Goal: Task Accomplishment & Management: Use online tool/utility

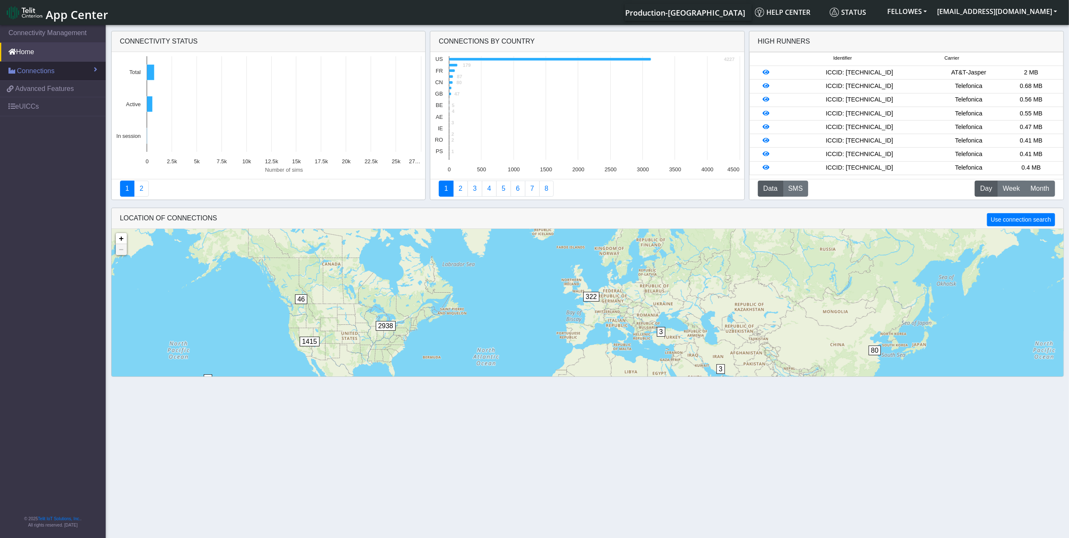
click at [53, 71] on span "Connections" at bounding box center [36, 71] width 38 height 10
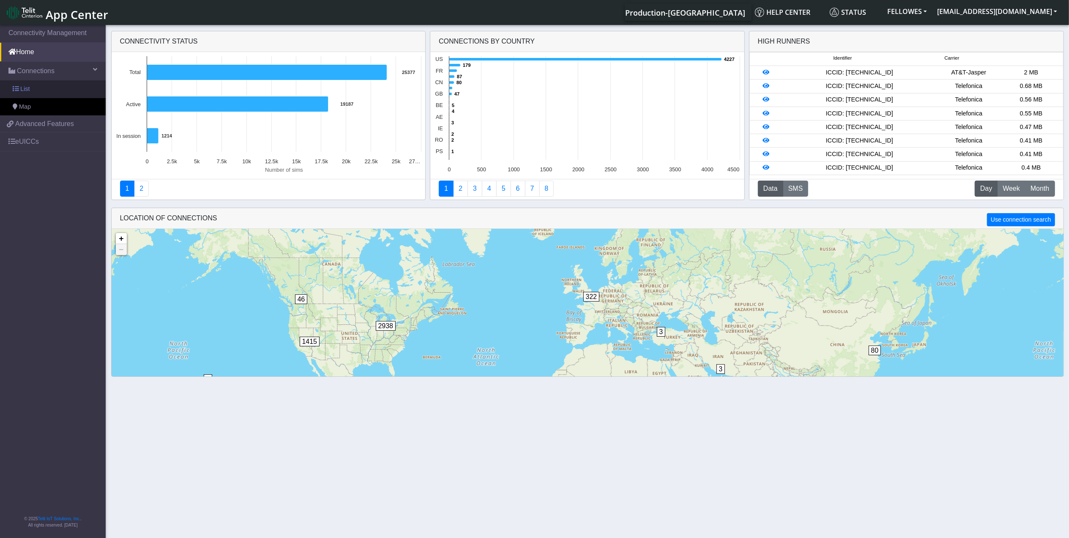
click at [60, 85] on link "List" at bounding box center [53, 89] width 106 height 18
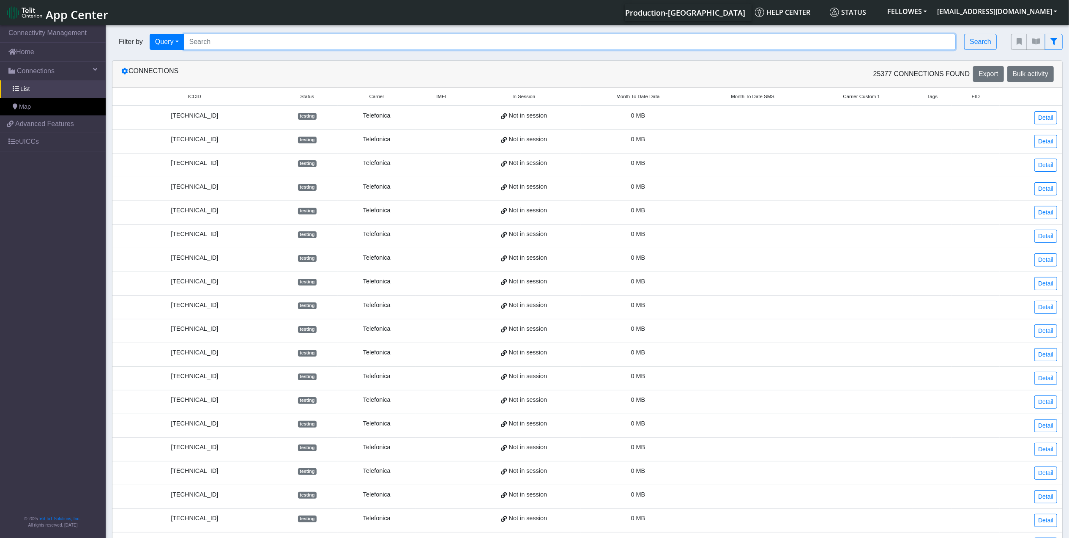
click at [307, 38] on input "Search..." at bounding box center [570, 42] width 772 height 16
paste input "353141288005825"
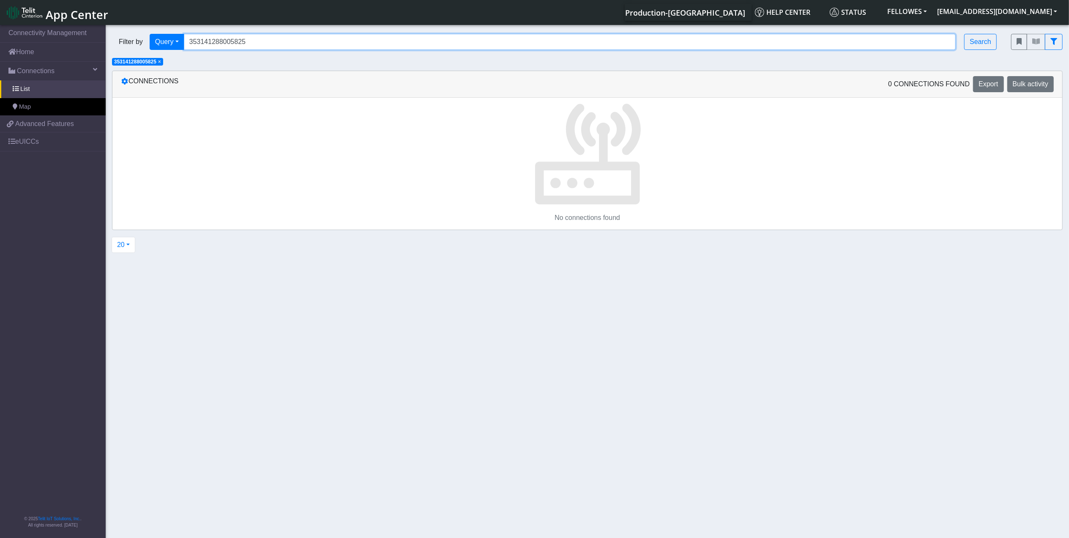
click at [276, 43] on input "353141288005825" at bounding box center [570, 42] width 772 height 16
type input "353141288005825"
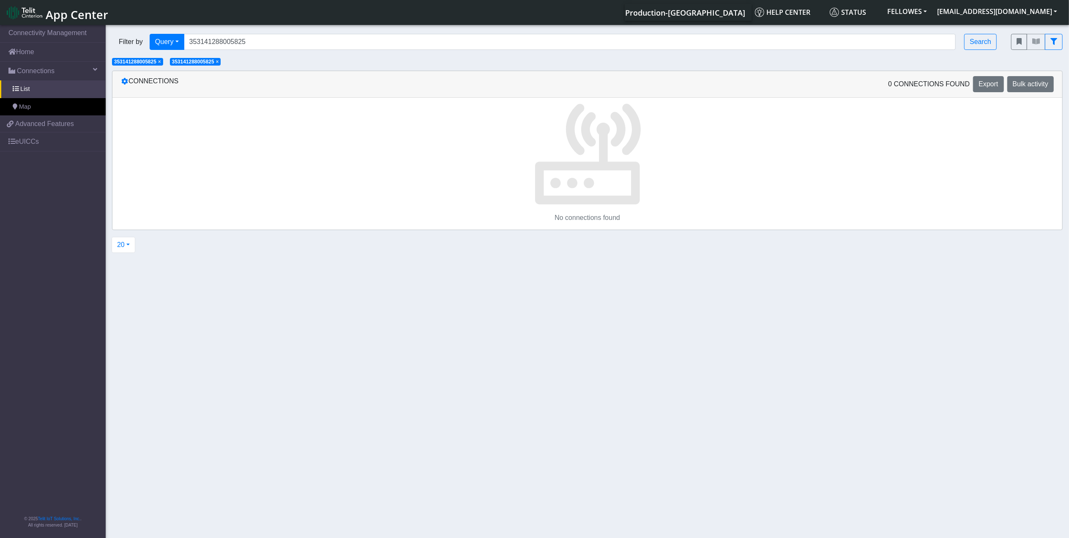
click at [161, 61] on span "×" at bounding box center [159, 62] width 3 height 6
click at [60, 68] on link "Connections" at bounding box center [53, 71] width 106 height 19
click at [73, 87] on link "Advanced Features" at bounding box center [53, 89] width 106 height 16
click at [161, 62] on span "×" at bounding box center [159, 62] width 3 height 6
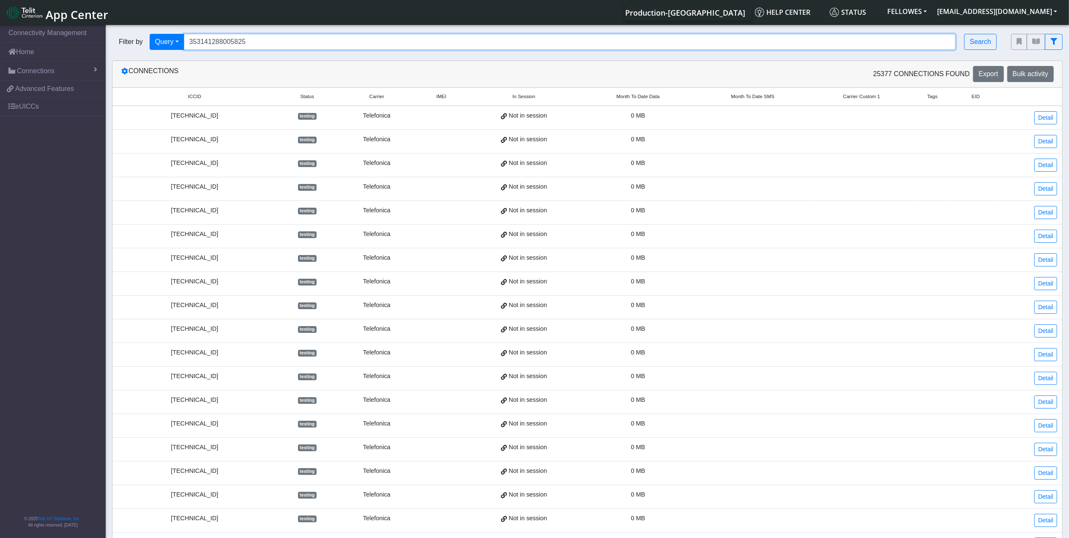
drag, startPoint x: 286, startPoint y: 38, endPoint x: 171, endPoint y: 58, distance: 116.7
click at [173, 60] on section "Connectivity Management Home Connections List Map e4acff9d86a3484128e40d5fcb604…" at bounding box center [534, 325] width 1069 height 604
paste input "353141288005825"
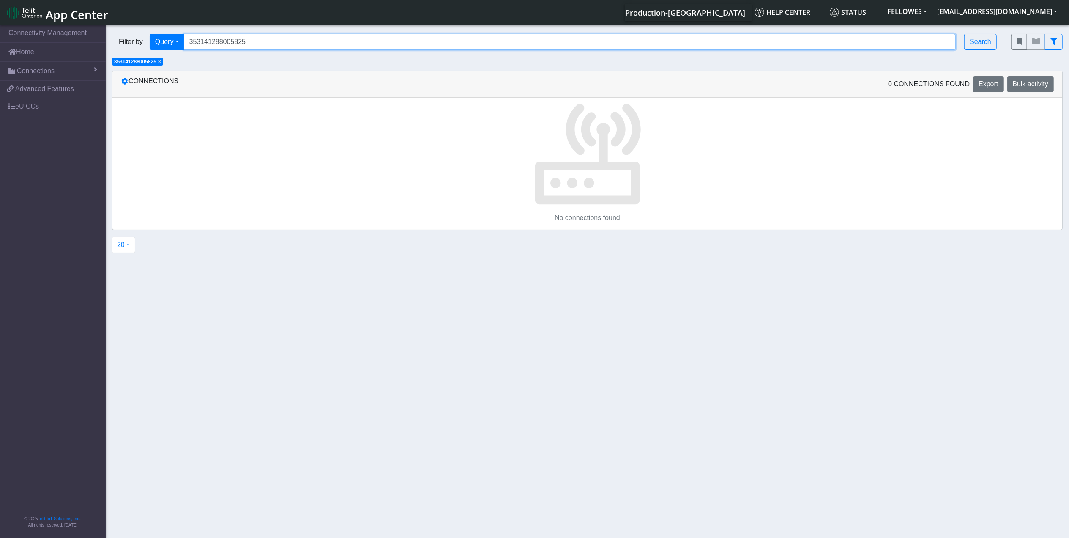
click at [269, 39] on input "353141288005825" at bounding box center [570, 42] width 772 height 16
click at [267, 38] on input "353141288005825" at bounding box center [570, 42] width 772 height 16
click at [268, 38] on input "353141288005825" at bounding box center [570, 42] width 772 height 16
paste input "89358151000004666536"
type input "89358151000004666536"
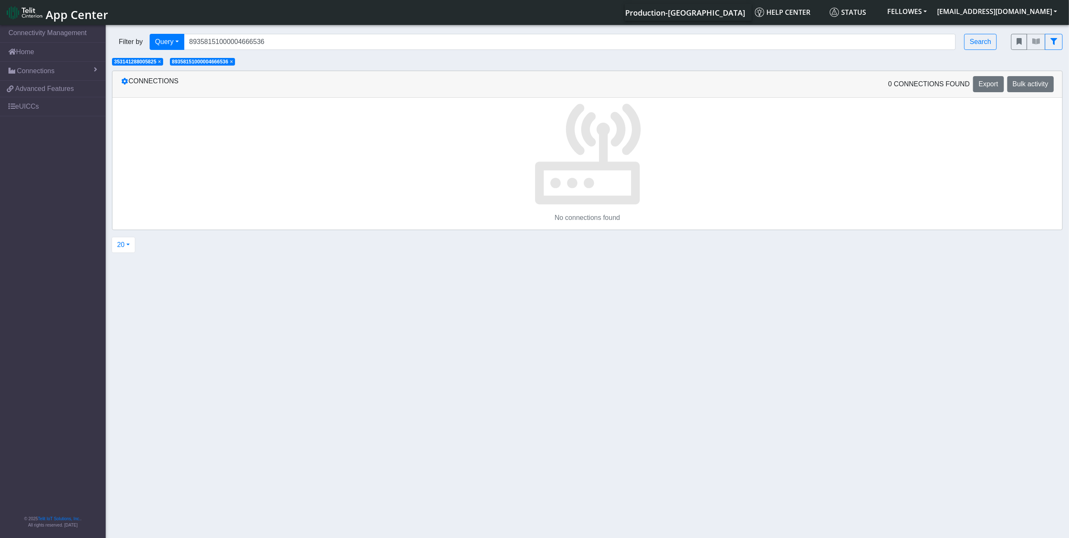
click at [161, 62] on span "×" at bounding box center [159, 62] width 3 height 6
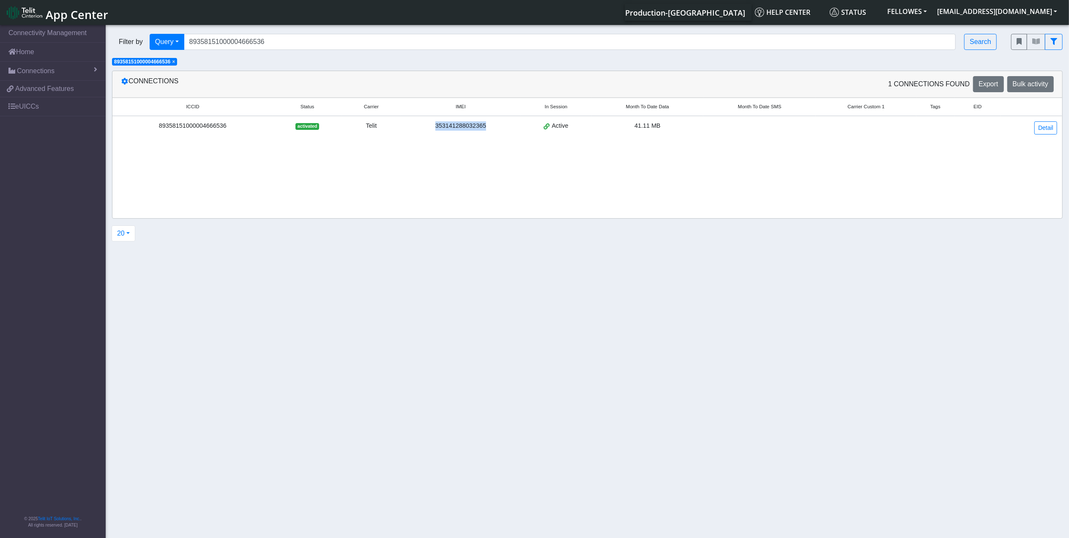
drag, startPoint x: 492, startPoint y: 134, endPoint x: 434, endPoint y: 127, distance: 57.9
click at [434, 127] on td "353141288032365" at bounding box center [461, 128] width 120 height 24
drag, startPoint x: 434, startPoint y: 127, endPoint x: 454, endPoint y: 126, distance: 19.0
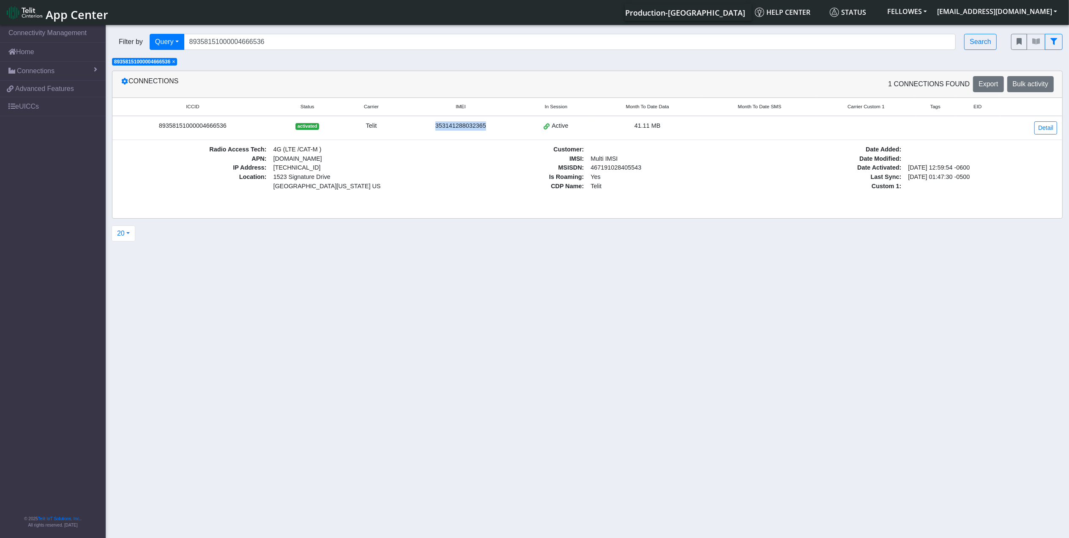
copy div "353141288032365"
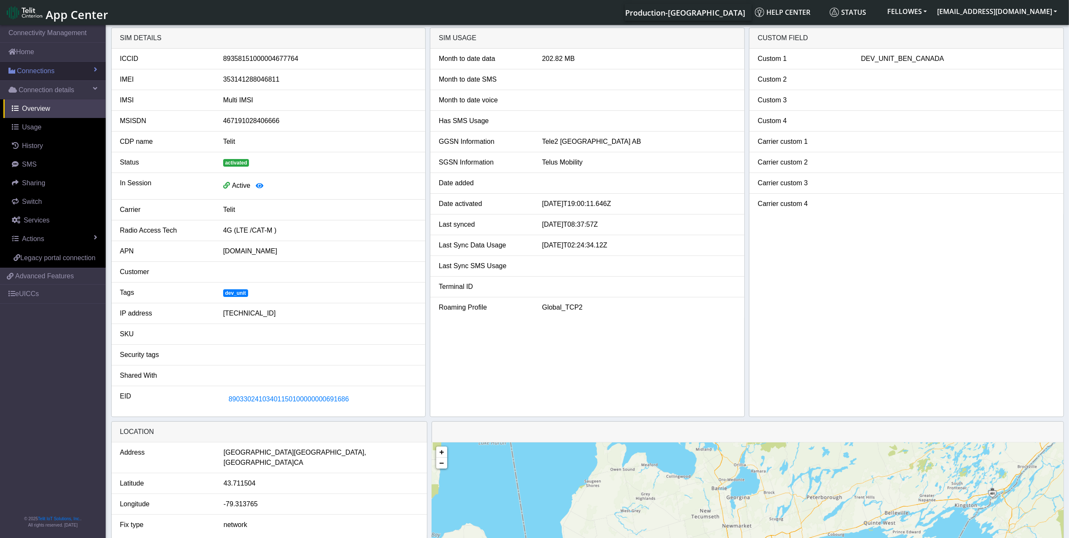
click at [54, 70] on link "Connections" at bounding box center [53, 71] width 106 height 19
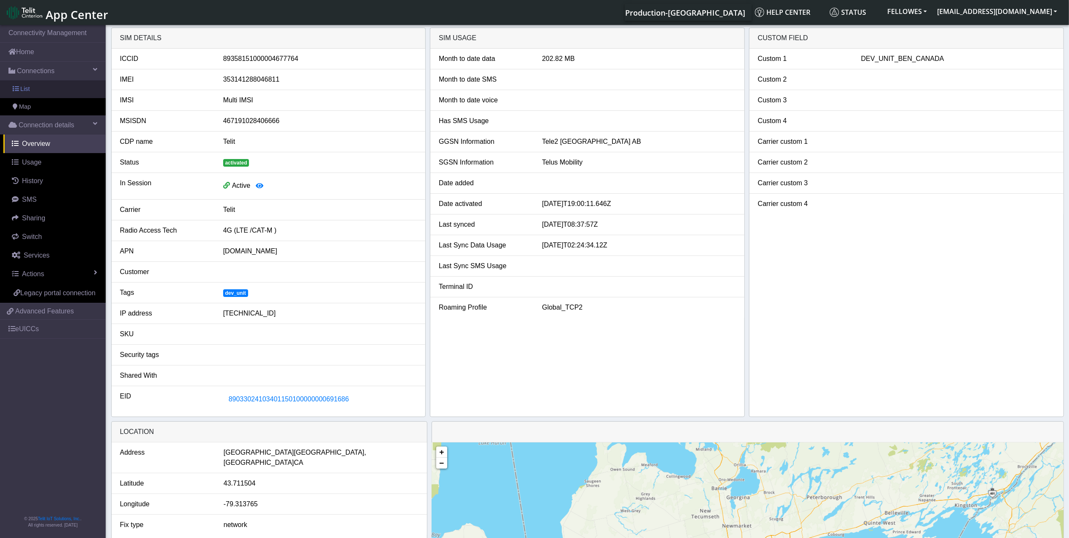
click at [59, 92] on link "List" at bounding box center [53, 89] width 106 height 18
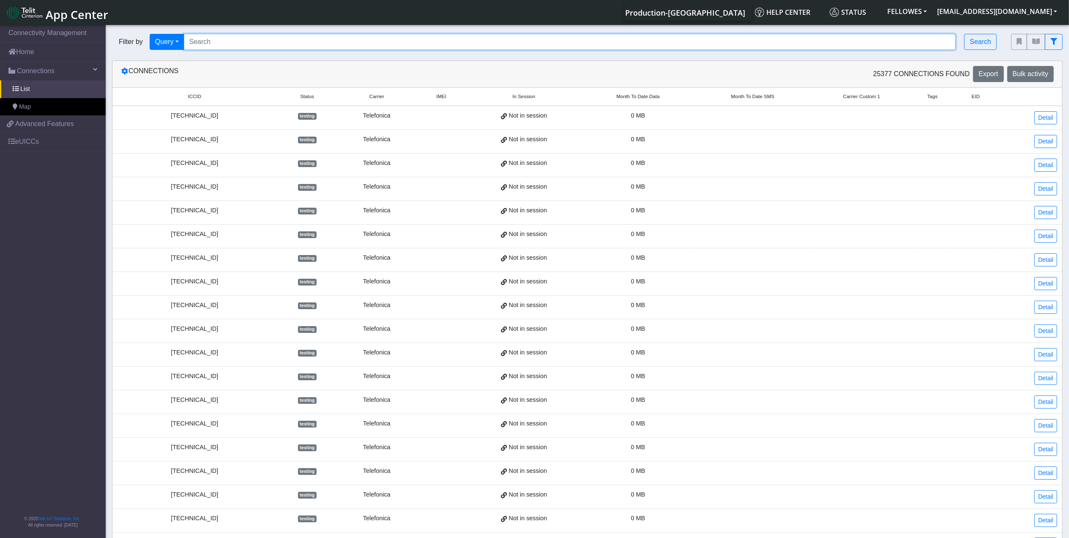
click at [238, 42] on input "Search..." at bounding box center [570, 42] width 772 height 16
paste input "89358151000004665835"
type input "89358151000004665835"
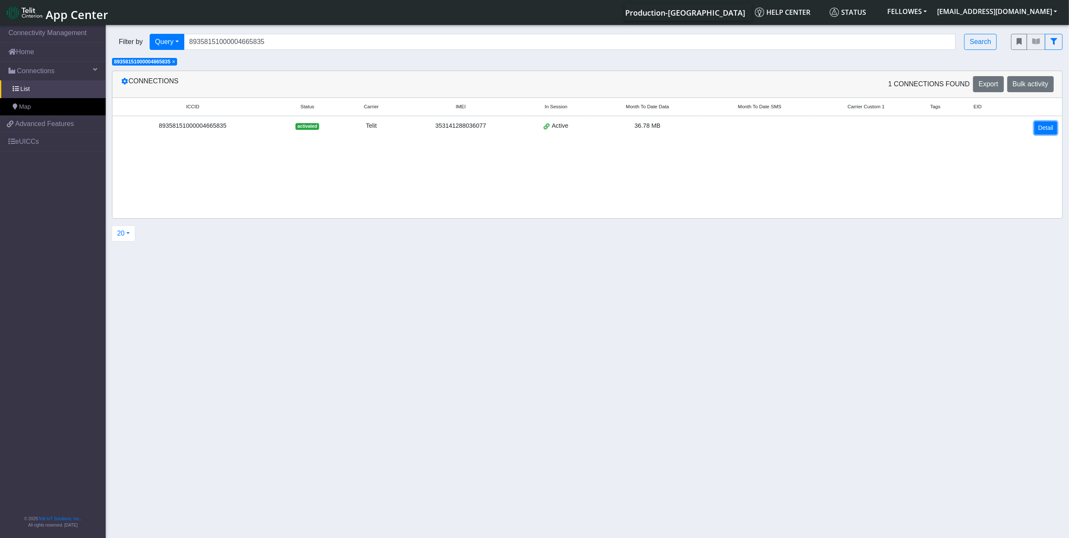
click at [1040, 126] on link "Detail" at bounding box center [1045, 127] width 23 height 13
